Goal: Task Accomplishment & Management: Complete application form

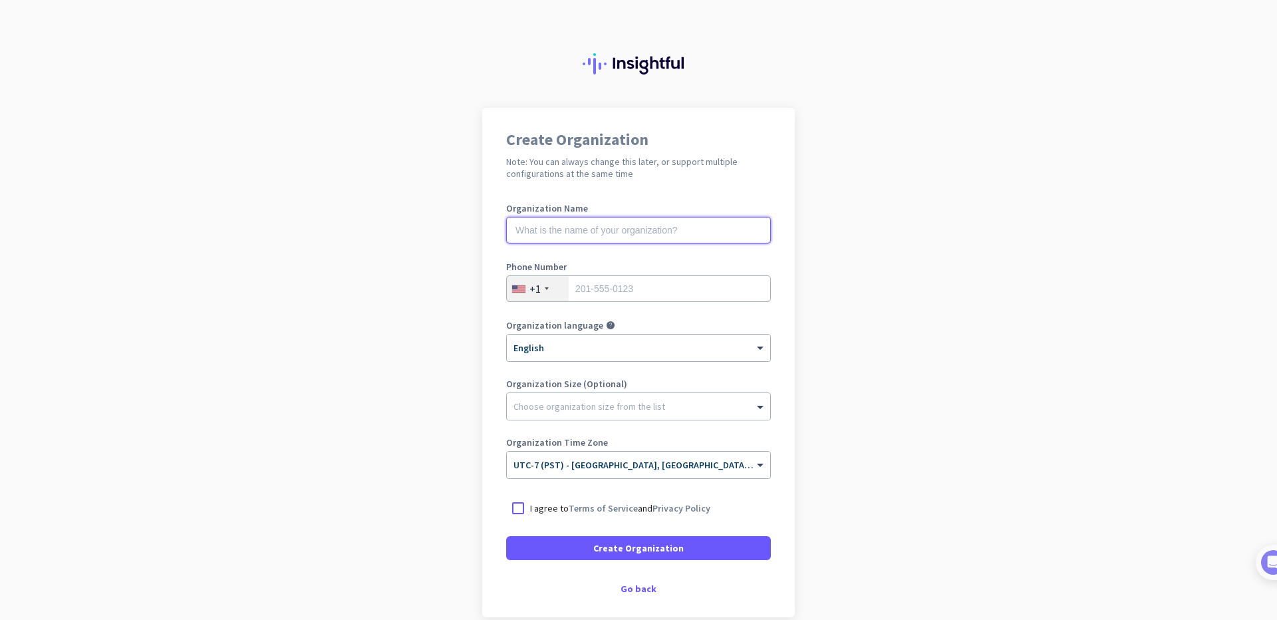
click at [593, 228] on input "text" at bounding box center [638, 230] width 265 height 27
click at [607, 289] on input "tel" at bounding box center [638, 288] width 265 height 27
type input "5626509944"
click at [567, 408] on div at bounding box center [638, 402] width 263 height 13
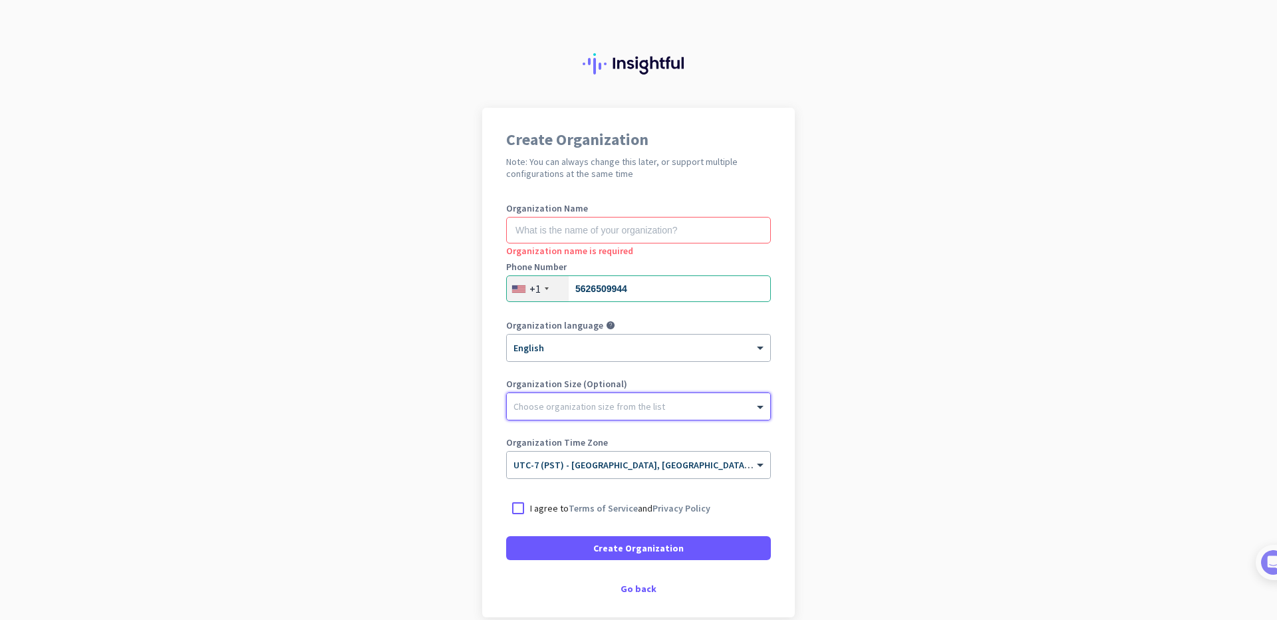
click at [569, 408] on div at bounding box center [638, 402] width 263 height 13
click at [563, 414] on div "Choose organization size from the list" at bounding box center [638, 406] width 263 height 27
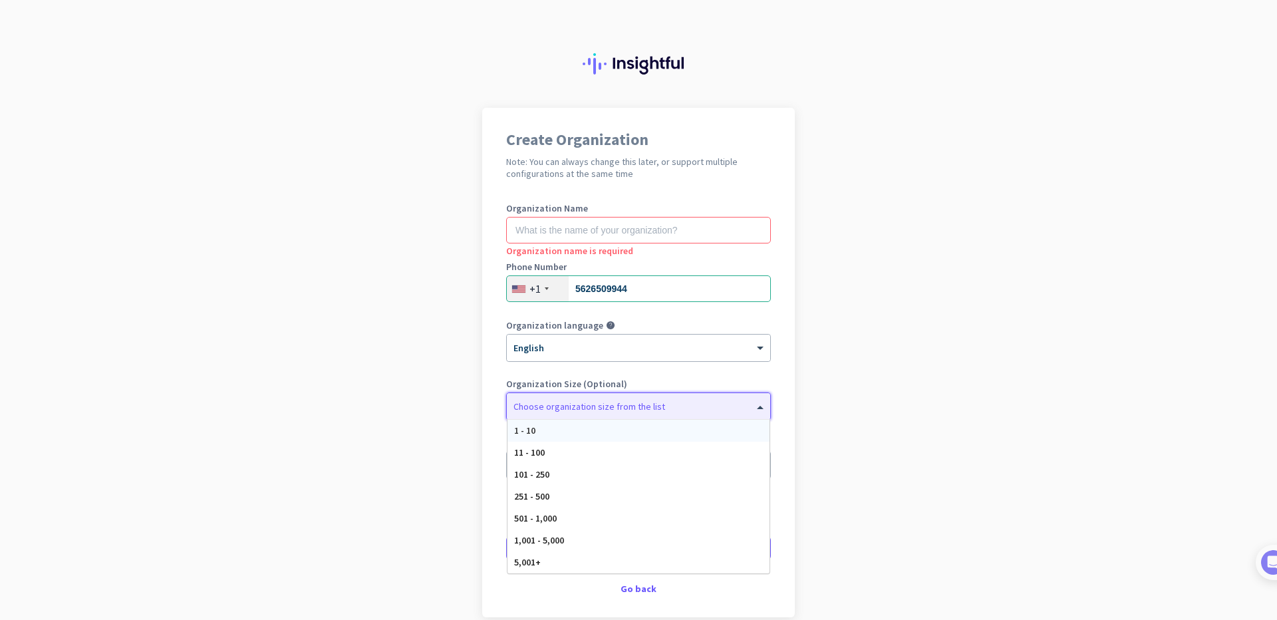
click at [546, 436] on div "1 - 10" at bounding box center [639, 431] width 262 height 22
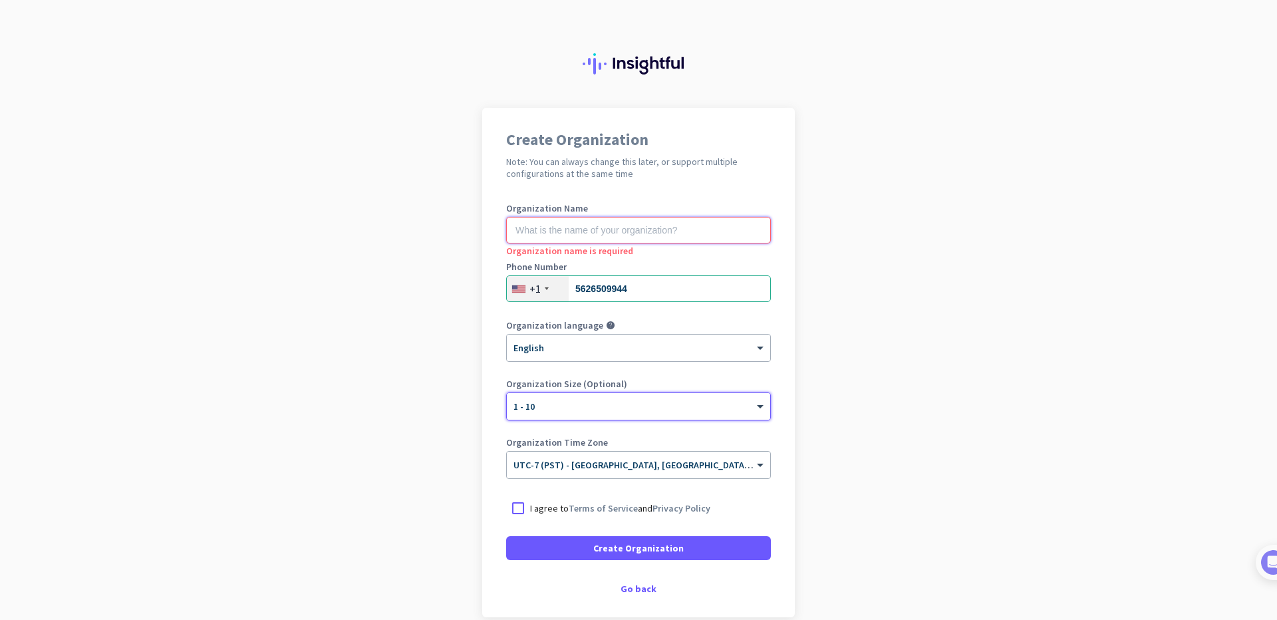
click at [567, 241] on input "text" at bounding box center [638, 230] width 265 height 27
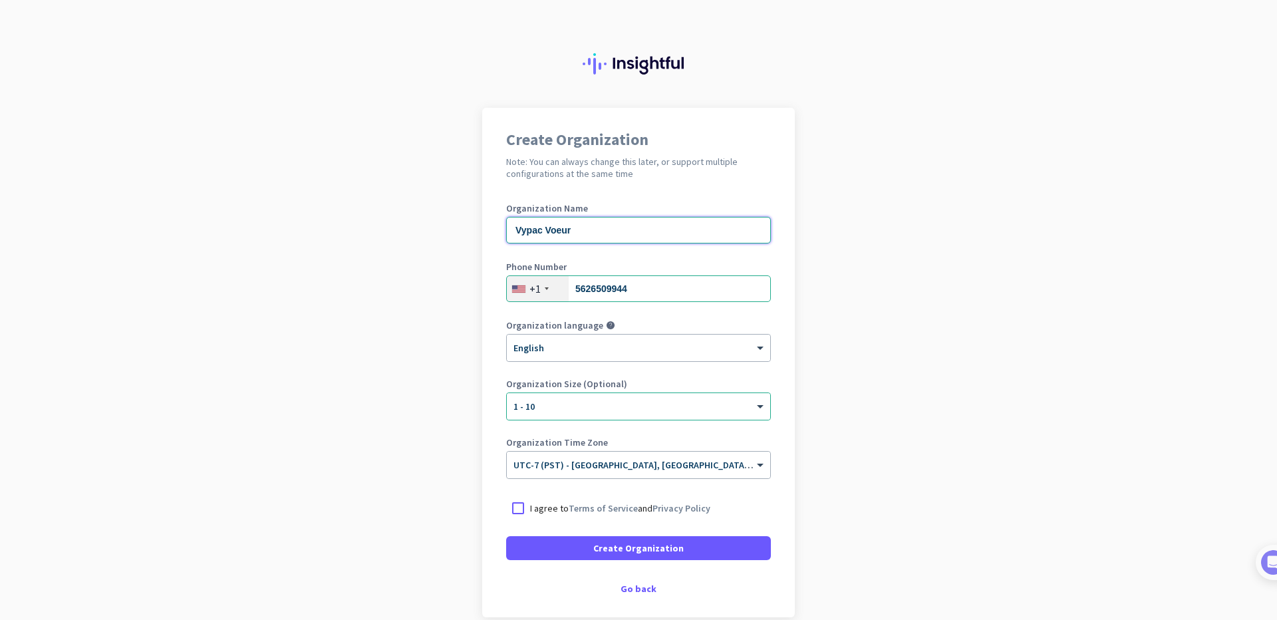
type input "Vypac Voeur"
click at [530, 506] on p "I agree to Terms of Service and Privacy Policy" at bounding box center [620, 508] width 180 height 13
click at [0, 0] on input "I agree to Terms of Service and Privacy Policy" at bounding box center [0, 0] width 0 height 0
click at [615, 553] on span "Create Organization" at bounding box center [638, 548] width 90 height 13
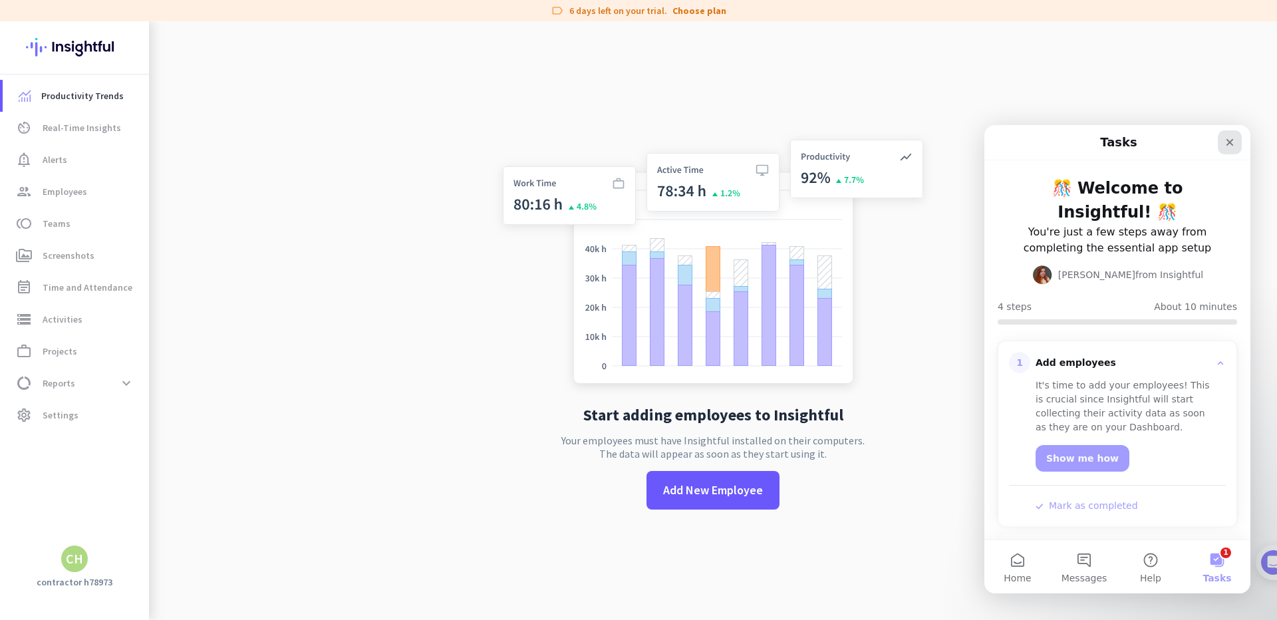
click at [1229, 140] on icon "Close" at bounding box center [1230, 142] width 11 height 11
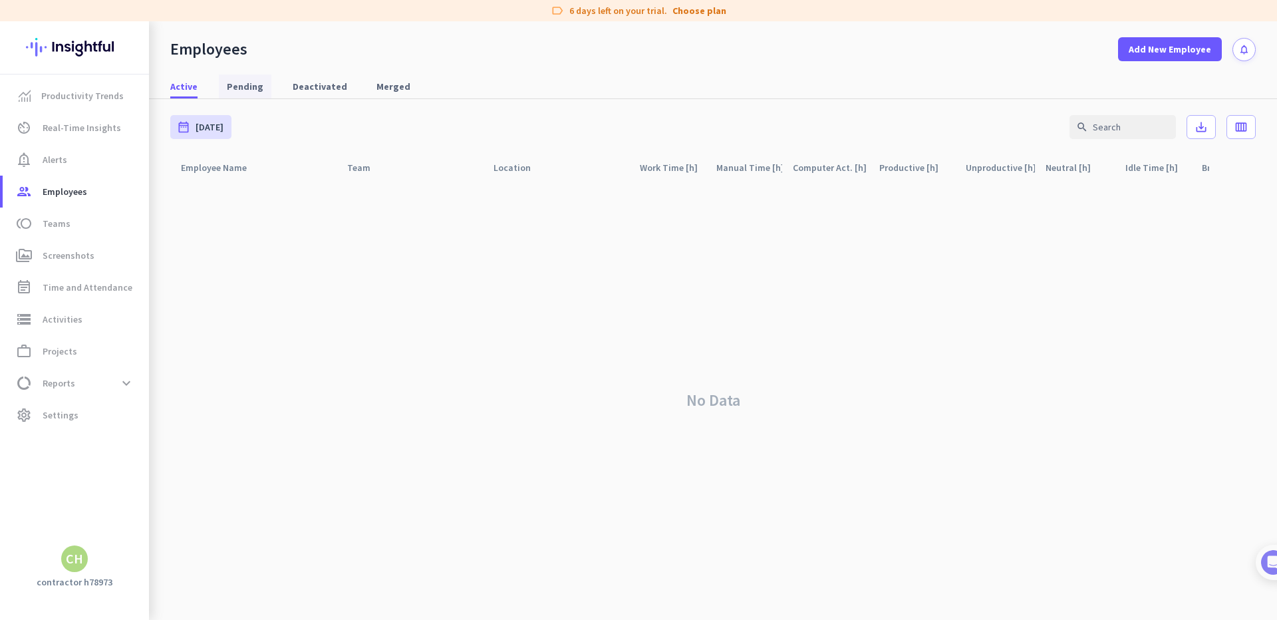
click at [235, 82] on span "Pending" at bounding box center [245, 86] width 37 height 13
click at [301, 84] on span "Deactivated" at bounding box center [320, 86] width 55 height 13
click at [377, 86] on span "Merged" at bounding box center [394, 86] width 34 height 13
click at [192, 88] on span "Active" at bounding box center [183, 86] width 27 height 13
